Goal: Entertainment & Leisure: Consume media (video, audio)

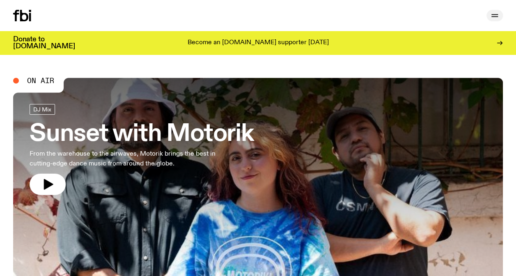
click at [490, 21] on button "button" at bounding box center [494, 15] width 16 height 11
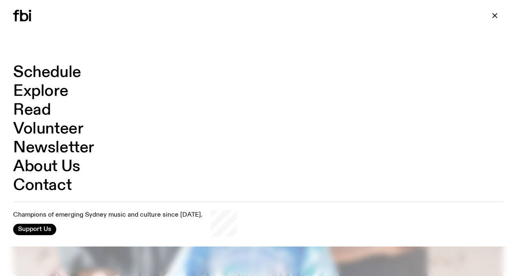
click at [495, 22] on div "Schedule Explore Read Volunteer Newsletter Support Us" at bounding box center [258, 15] width 516 height 31
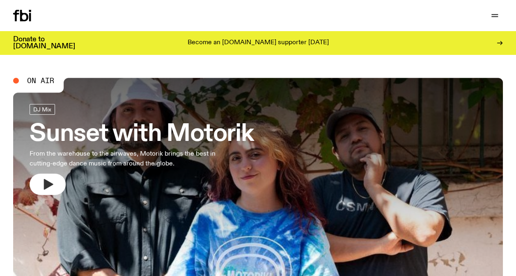
click at [44, 183] on icon "button" at bounding box center [48, 184] width 9 height 11
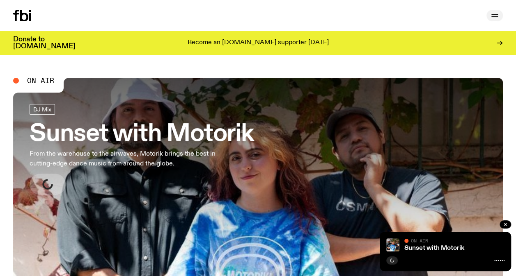
click at [494, 15] on icon "button" at bounding box center [494, 16] width 10 height 10
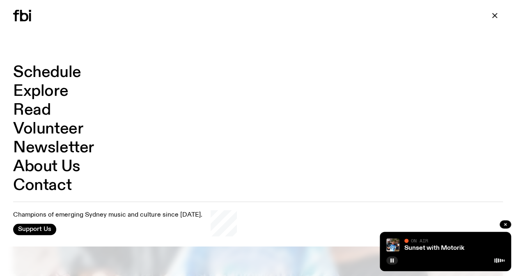
click at [48, 73] on link "Schedule" at bounding box center [47, 73] width 68 height 16
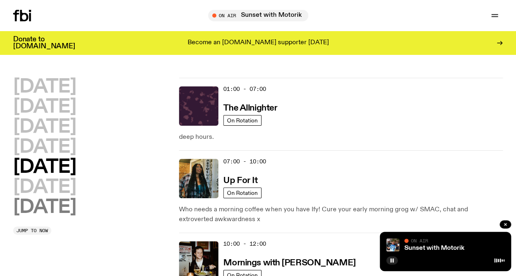
click at [39, 205] on h2 "[DATE]" at bounding box center [44, 207] width 63 height 18
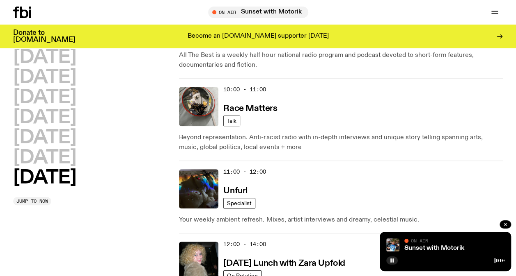
scroll to position [292, 0]
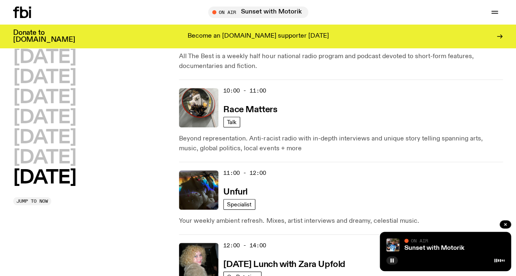
click at [36, 180] on h2 "[DATE]" at bounding box center [44, 178] width 63 height 18
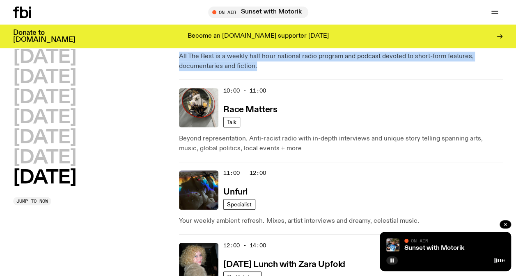
drag, startPoint x: 515, startPoint y: 74, endPoint x: 522, endPoint y: 21, distance: 54.3
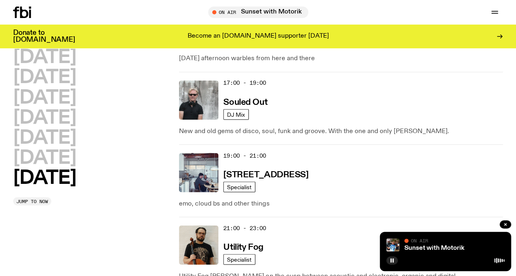
scroll to position [680, 0]
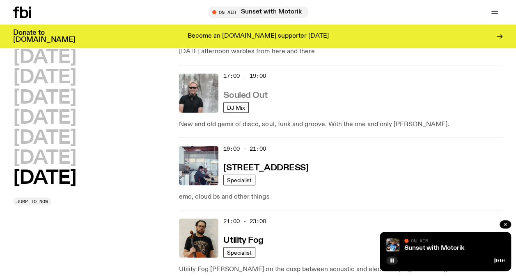
click at [233, 92] on h3 "Souled Out" at bounding box center [245, 95] width 44 height 9
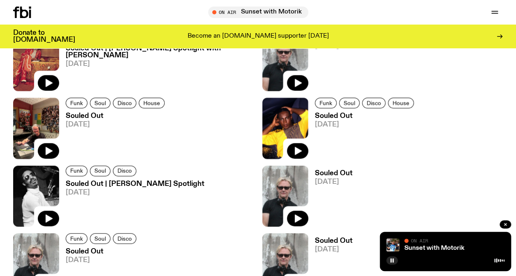
scroll to position [794, 0]
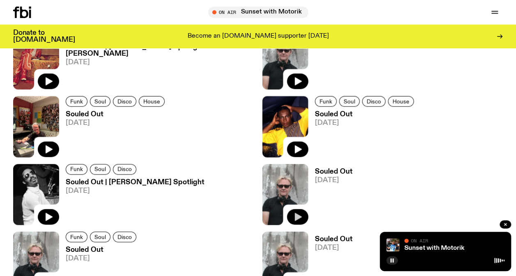
click at [300, 218] on icon "button" at bounding box center [297, 217] width 10 height 10
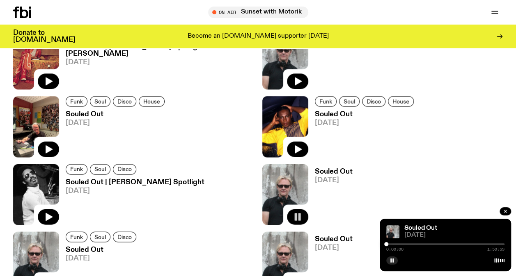
click at [344, 172] on h3 "Souled Out" at bounding box center [334, 172] width 38 height 7
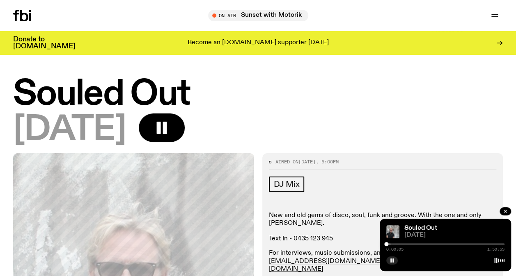
click at [393, 242] on div "0:00:05 1:59:59" at bounding box center [445, 247] width 118 height 10
click at [392, 244] on div at bounding box center [445, 245] width 118 height 2
click at [401, 244] on div at bounding box center [445, 245] width 118 height 2
click at [413, 244] on div at bounding box center [445, 245] width 118 height 2
click at [422, 244] on div at bounding box center [445, 245] width 118 height 2
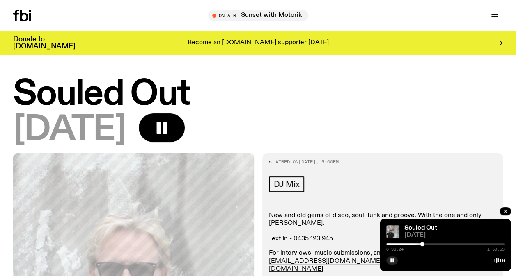
click at [429, 244] on div at bounding box center [445, 245] width 118 height 2
click at [437, 243] on div "0:44:20 1:59:59" at bounding box center [445, 247] width 118 height 10
click at [437, 244] on div at bounding box center [445, 245] width 118 height 2
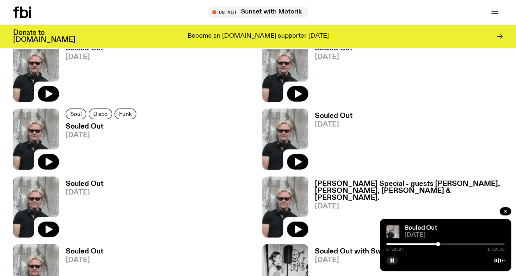
scroll to position [1601, 0]
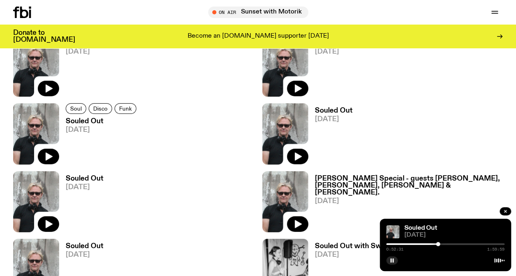
drag, startPoint x: 509, startPoint y: 208, endPoint x: 513, endPoint y: 218, distance: 11.0
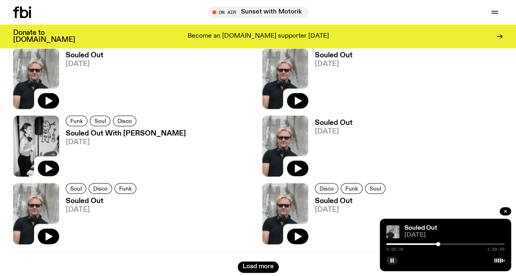
scroll to position [1931, 0]
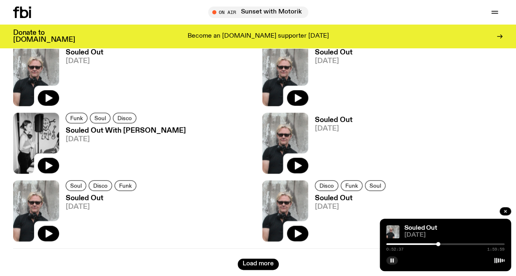
click at [335, 119] on h3 "Souled Out" at bounding box center [334, 120] width 38 height 7
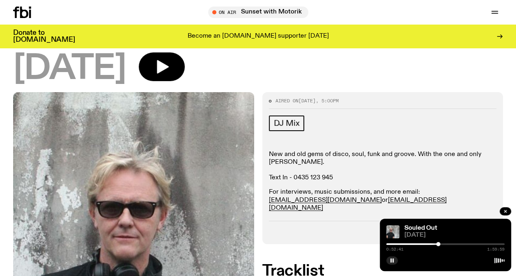
scroll to position [54, 0]
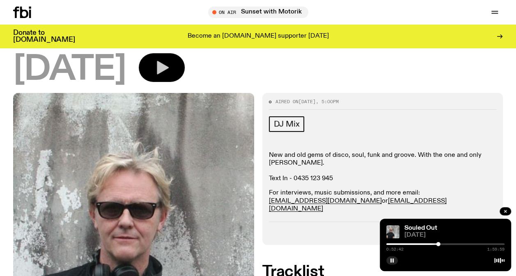
click at [183, 71] on button "button" at bounding box center [162, 67] width 46 height 29
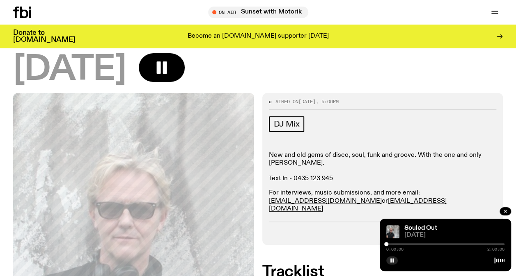
click at [391, 244] on div at bounding box center [445, 245] width 118 height 2
click at [399, 244] on div at bounding box center [445, 245] width 118 height 2
click at [392, 244] on div at bounding box center [340, 245] width 118 height 2
click at [390, 244] on div at bounding box center [333, 245] width 118 height 2
click at [294, 223] on div "Tracklist More Episodes" at bounding box center [383, 230] width 228 height 17
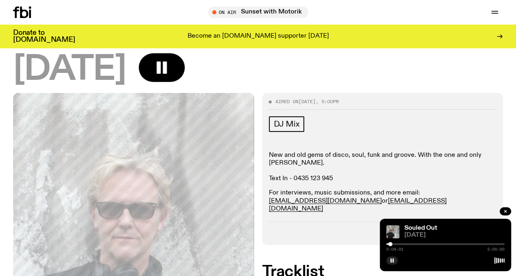
click at [392, 243] on div "0:04:01 2:00:00" at bounding box center [445, 247] width 118 height 10
click at [392, 244] on div at bounding box center [445, 245] width 118 height 2
click at [398, 244] on div at bounding box center [445, 245] width 118 height 2
click at [407, 243] on div "0:12:40 2:00:00" at bounding box center [445, 247] width 118 height 10
click at [406, 244] on div at bounding box center [445, 245] width 118 height 2
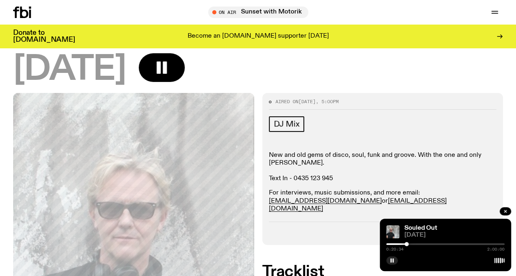
click at [415, 241] on div "Souled Out [DATE] 0:20:34 2:00:00" at bounding box center [444, 245] width 131 height 52
click at [415, 245] on div "0:20:35 2:00:00" at bounding box center [445, 247] width 118 height 10
click at [412, 244] on div at bounding box center [445, 245] width 118 height 2
click at [418, 244] on div at bounding box center [445, 245] width 118 height 2
click at [425, 245] on div "0:33:04 2:00:00" at bounding box center [445, 247] width 118 height 10
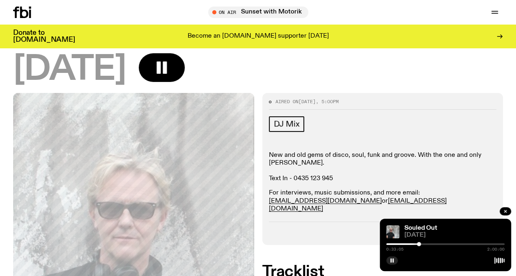
click at [426, 244] on div at bounding box center [445, 245] width 118 height 2
click at [433, 244] on div at bounding box center [445, 245] width 118 height 2
click at [438, 244] on div at bounding box center [445, 245] width 118 height 2
click at [445, 243] on div "0:53:29 2:00:00" at bounding box center [445, 247] width 118 height 10
click at [445, 245] on div "0:53:30 2:00:00" at bounding box center [445, 247] width 118 height 10
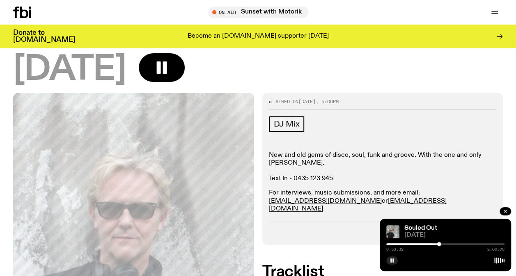
click at [443, 244] on div at bounding box center [445, 245] width 118 height 2
click at [451, 244] on div at bounding box center [445, 245] width 118 height 2
click at [456, 244] on div at bounding box center [445, 245] width 118 height 2
click at [462, 241] on div "Souled Out [DATE] 1:11:01 2:00:00" at bounding box center [444, 245] width 131 height 52
click at [460, 244] on div at bounding box center [445, 245] width 118 height 2
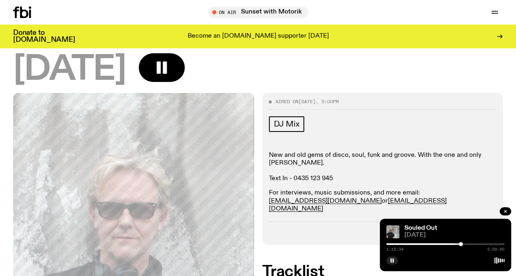
click at [466, 244] on div at bounding box center [445, 245] width 118 height 2
click at [473, 244] on div at bounding box center [445, 245] width 118 height 2
click at [479, 244] on div at bounding box center [445, 245] width 118 height 2
click at [485, 244] on div at bounding box center [445, 245] width 118 height 2
click at [491, 245] on div at bounding box center [445, 245] width 118 height 2
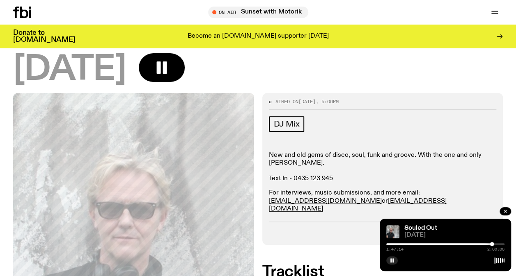
click at [497, 244] on div at bounding box center [445, 245] width 118 height 2
